Goal: Information Seeking & Learning: Learn about a topic

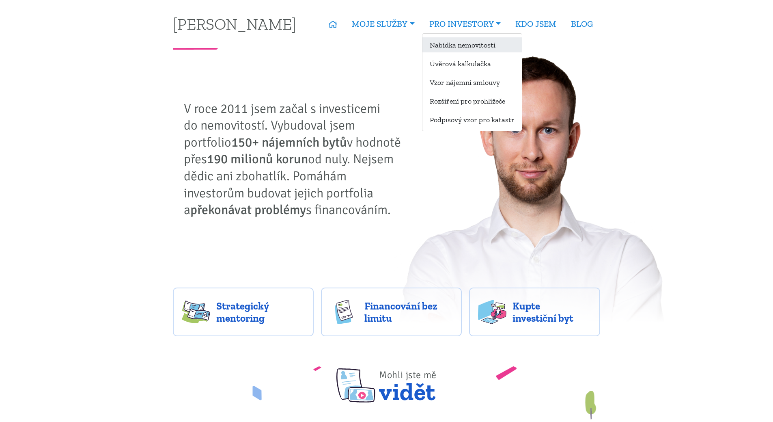
click at [445, 43] on link "Nabídka nemovitostí" at bounding box center [471, 44] width 99 height 15
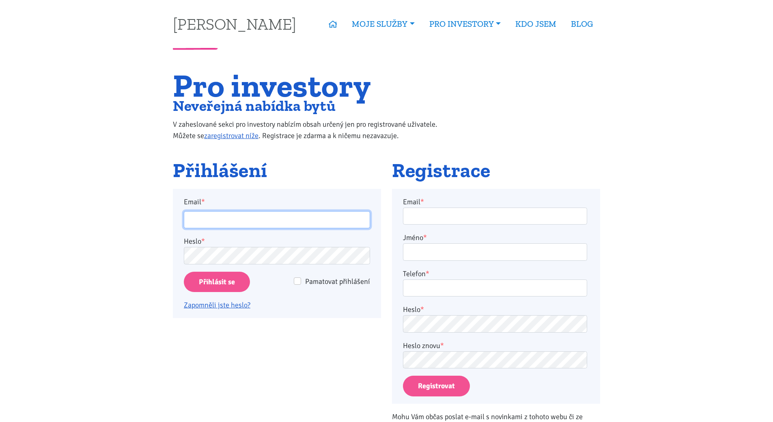
click at [320, 219] on input "Email *" at bounding box center [277, 219] width 186 height 17
type input "martin.smrcek@gmail.com"
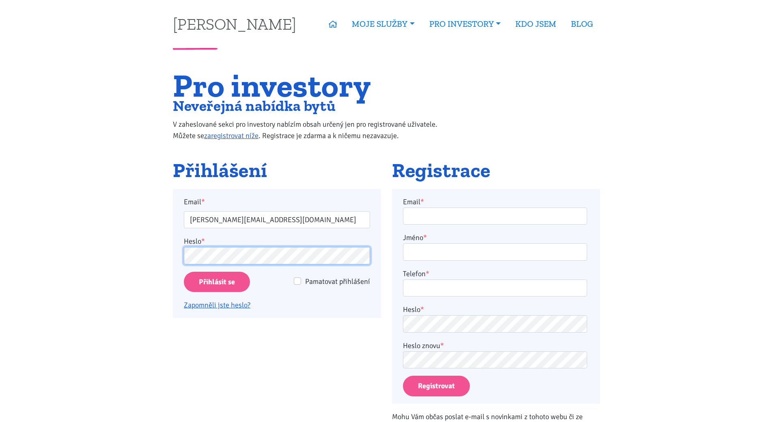
click at [184, 271] on input "Přihlásit se" at bounding box center [217, 281] width 66 height 21
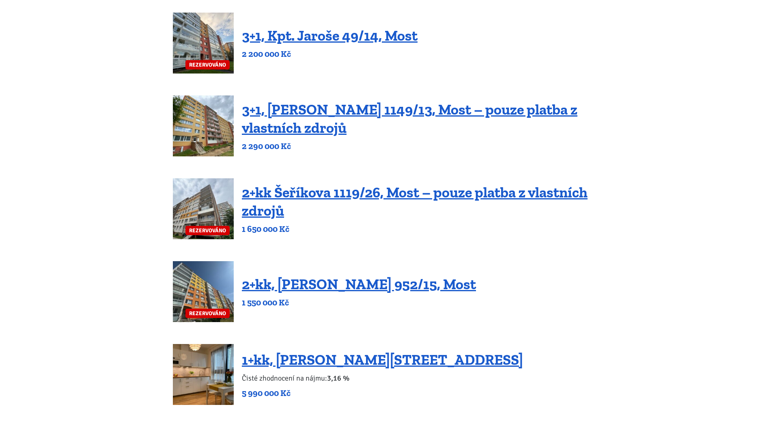
scroll to position [290, 0]
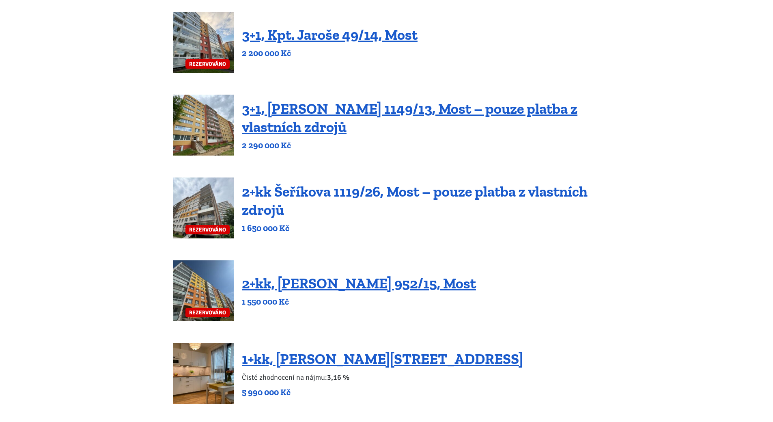
click at [299, 194] on link "2+kk Šeříkova 1119/26, Most – pouze platba z vlastních zdrojů" at bounding box center [415, 201] width 346 height 36
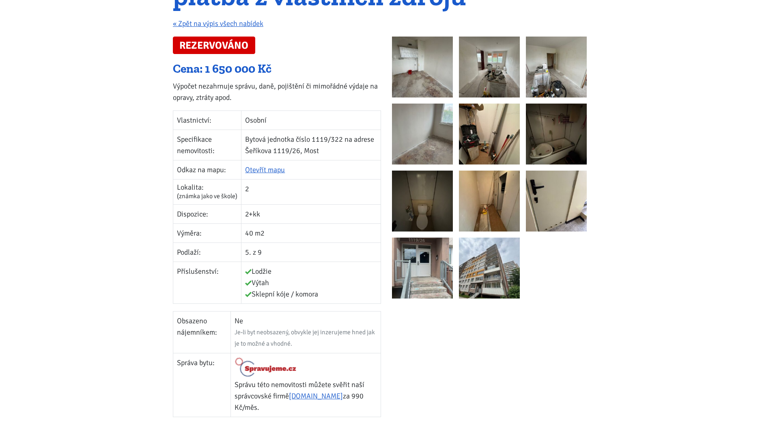
scroll to position [130, 0]
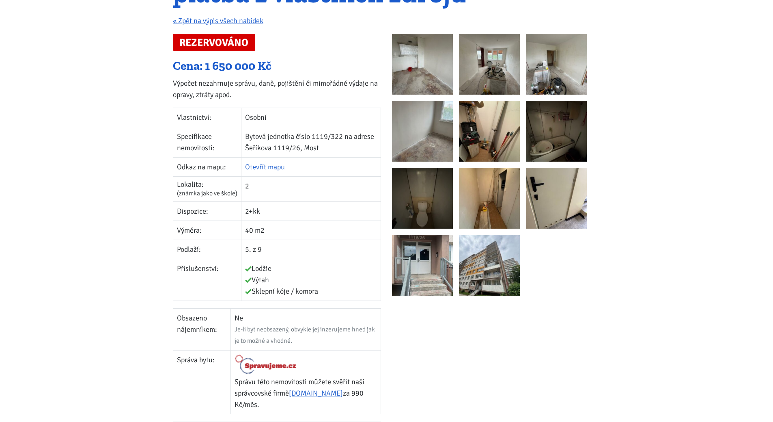
click at [499, 80] on img at bounding box center [489, 64] width 61 height 61
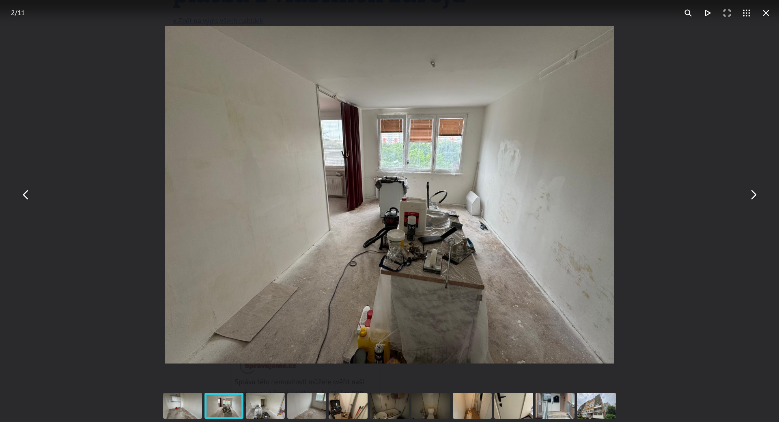
click at [656, 149] on div "You can close this modal content with the ESC key" at bounding box center [389, 194] width 779 height 389
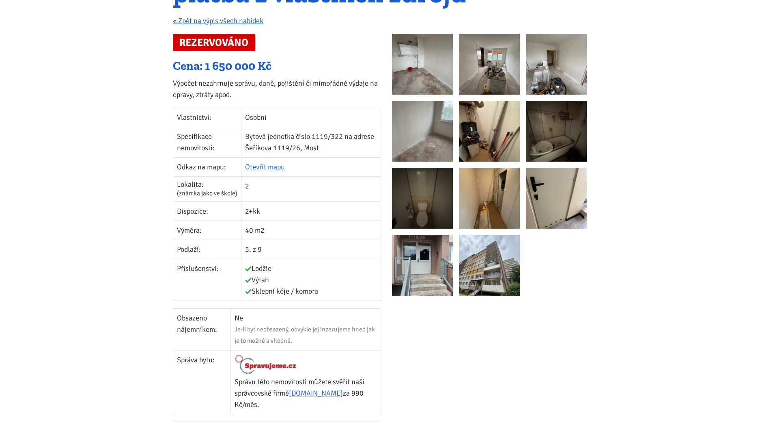
click at [545, 81] on img at bounding box center [556, 64] width 61 height 61
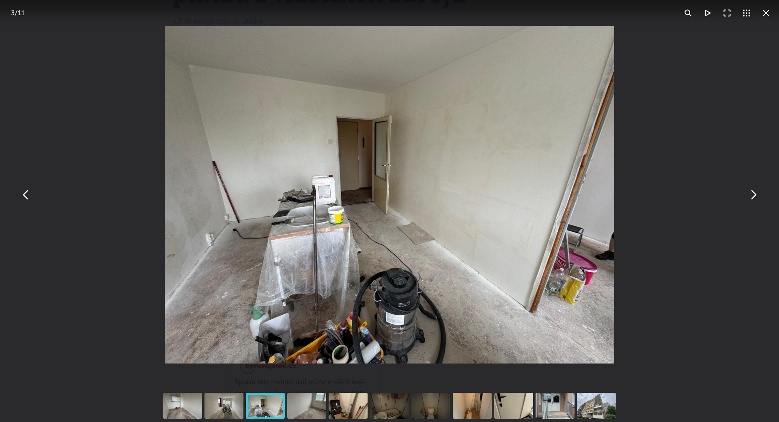
click at [686, 202] on div "You can close this modal content with the ESC key" at bounding box center [389, 194] width 779 height 389
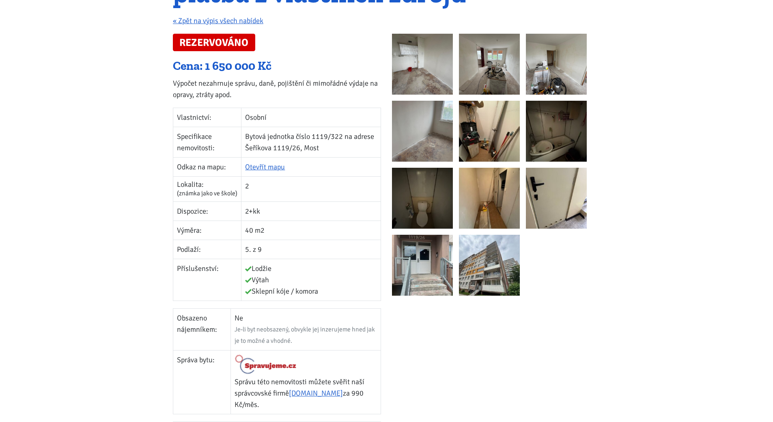
scroll to position [0, 0]
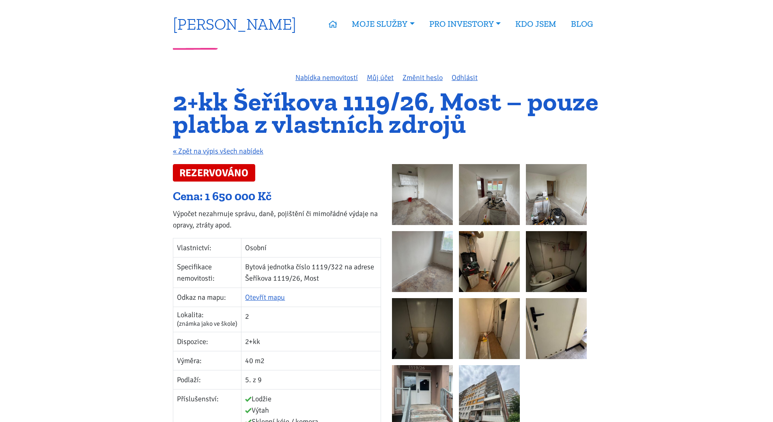
click at [217, 25] on link "[PERSON_NAME]" at bounding box center [234, 24] width 123 height 16
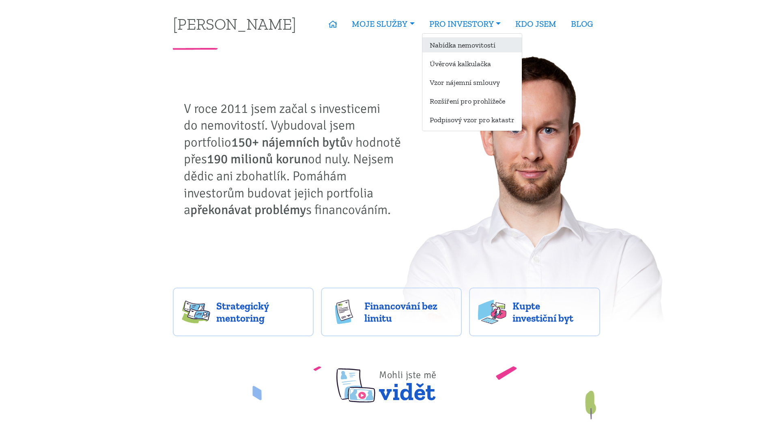
click at [445, 51] on link "Nabídka nemovitostí" at bounding box center [471, 44] width 99 height 15
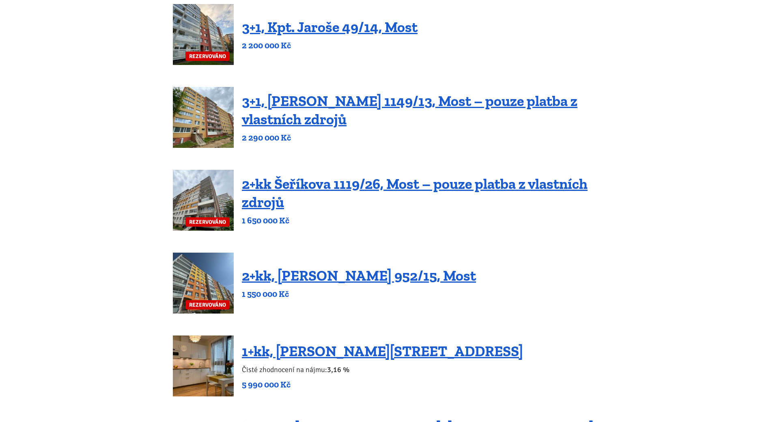
scroll to position [298, 0]
click at [351, 179] on link "2+kk Šeříkova 1119/26, Most – pouze platba z vlastních zdrojů" at bounding box center [415, 192] width 346 height 36
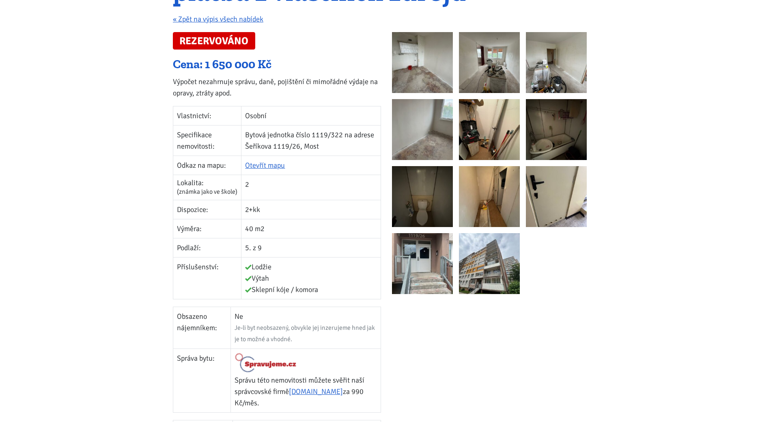
scroll to position [132, 0]
click at [434, 73] on img at bounding box center [422, 62] width 61 height 61
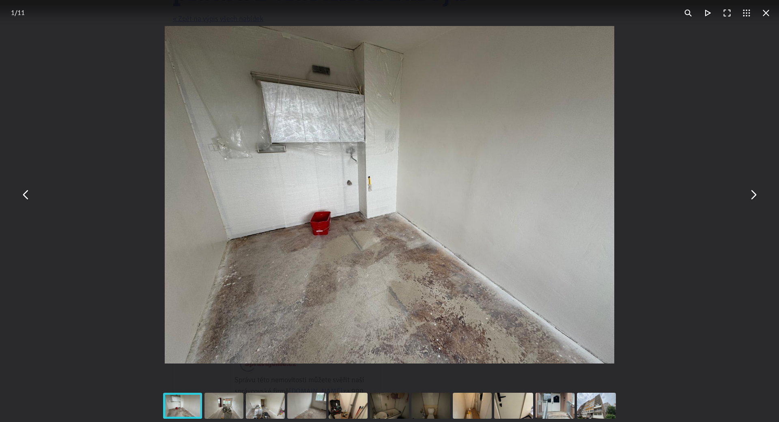
click at [752, 200] on button "You can close this modal content with the ESC key" at bounding box center [752, 194] width 19 height 19
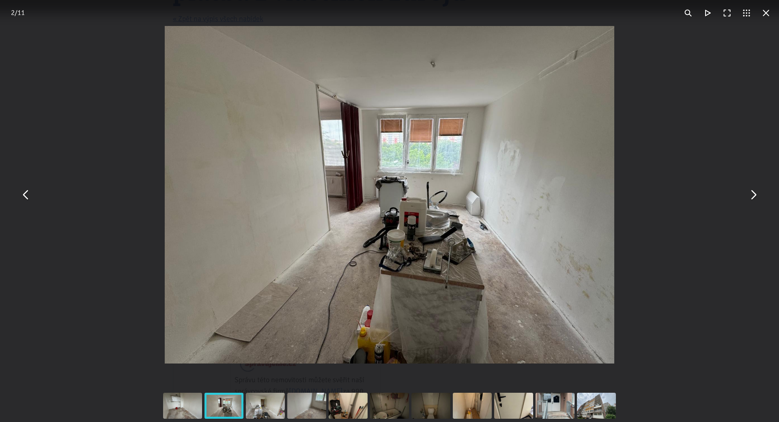
click at [752, 200] on button "You can close this modal content with the ESC key" at bounding box center [752, 194] width 19 height 19
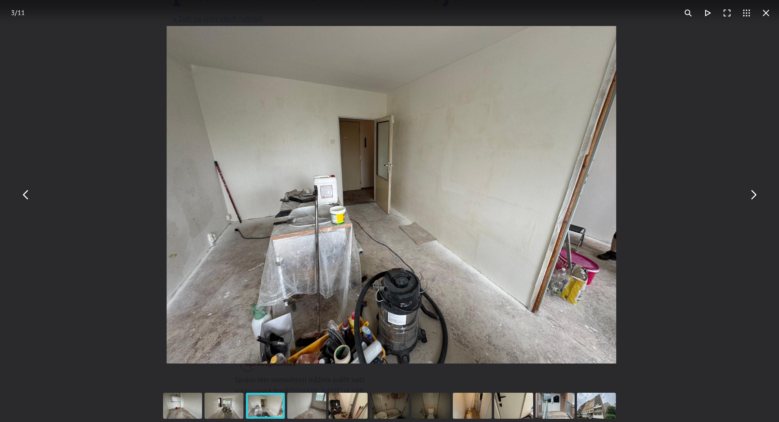
click at [752, 200] on button "You can close this modal content with the ESC key" at bounding box center [752, 194] width 19 height 19
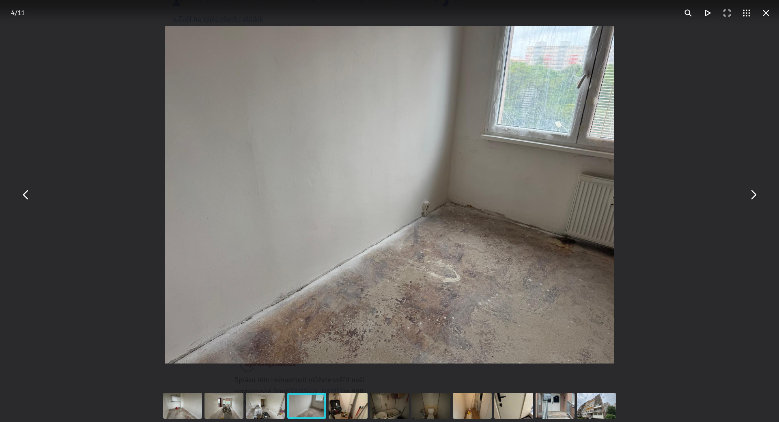
click at [752, 200] on button "You can close this modal content with the ESC key" at bounding box center [752, 194] width 19 height 19
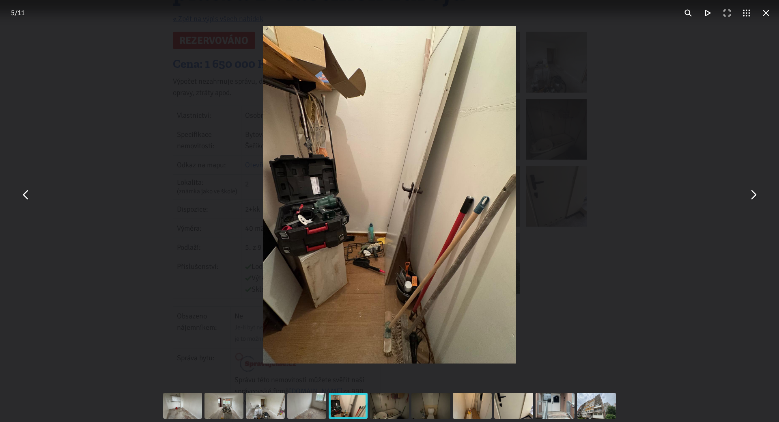
click at [752, 200] on button "You can close this modal content with the ESC key" at bounding box center [752, 194] width 19 height 19
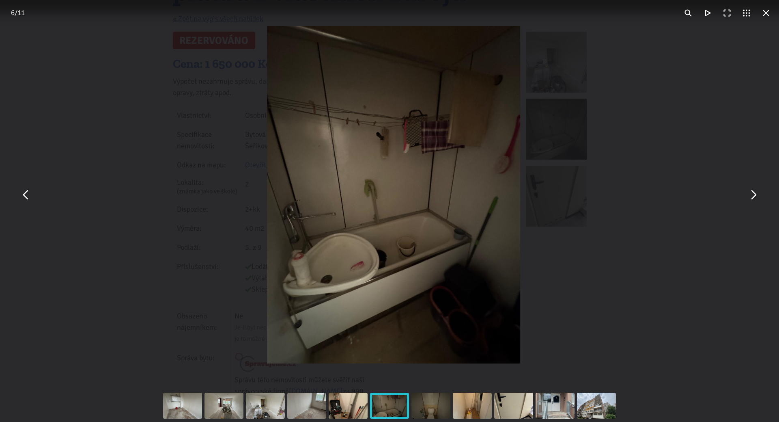
click at [752, 200] on button "You can close this modal content with the ESC key" at bounding box center [752, 194] width 19 height 19
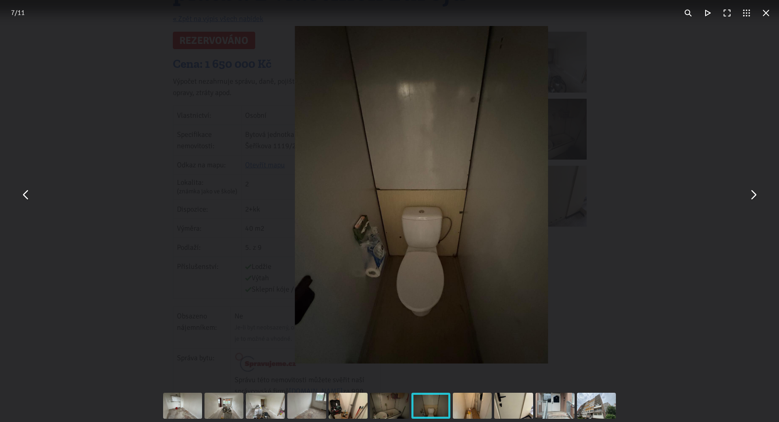
click at [752, 200] on button "You can close this modal content with the ESC key" at bounding box center [752, 194] width 19 height 19
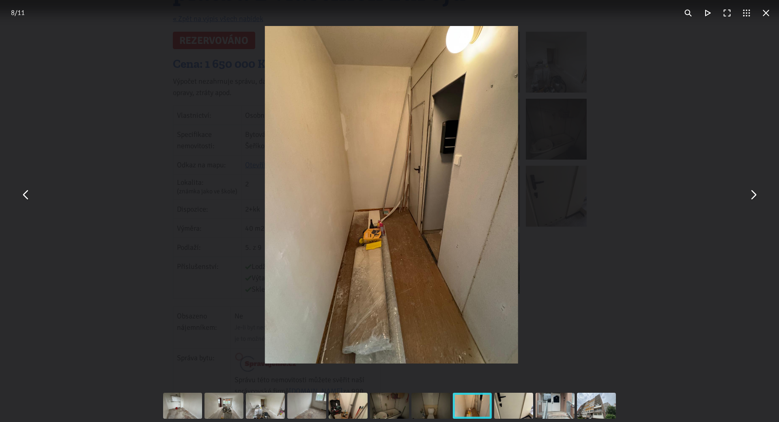
click at [752, 200] on button "You can close this modal content with the ESC key" at bounding box center [752, 194] width 19 height 19
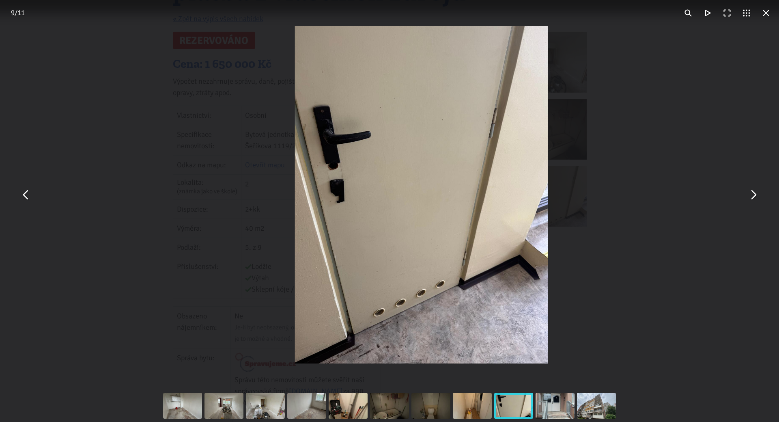
click at [752, 200] on button "You can close this modal content with the ESC key" at bounding box center [752, 194] width 19 height 19
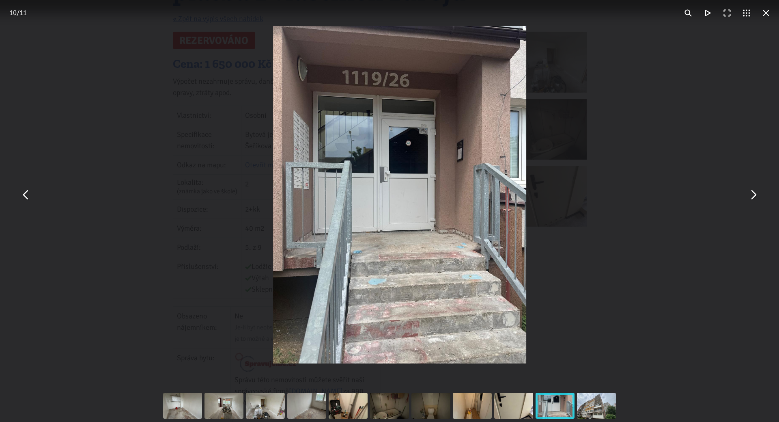
click at [752, 200] on button "You can close this modal content with the ESC key" at bounding box center [752, 194] width 19 height 19
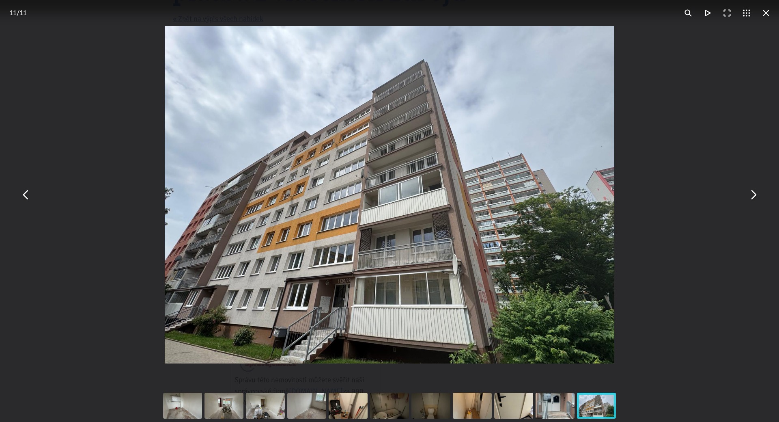
click at [766, 14] on button "You can close this modal content with the ESC key" at bounding box center [765, 12] width 19 height 19
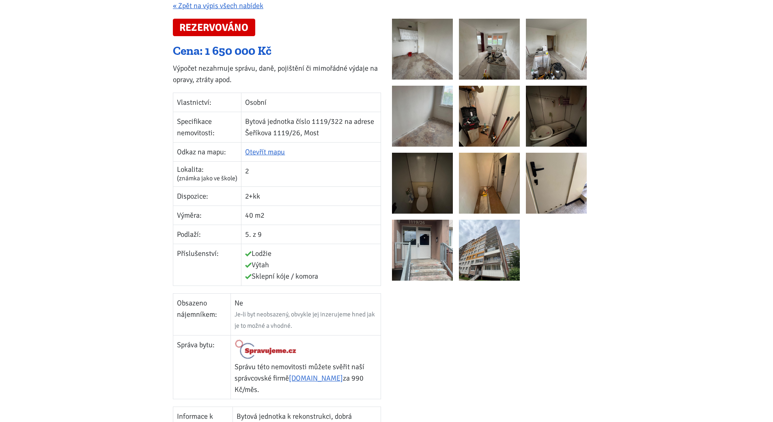
scroll to position [146, 0]
